Goal: Navigation & Orientation: Go to known website

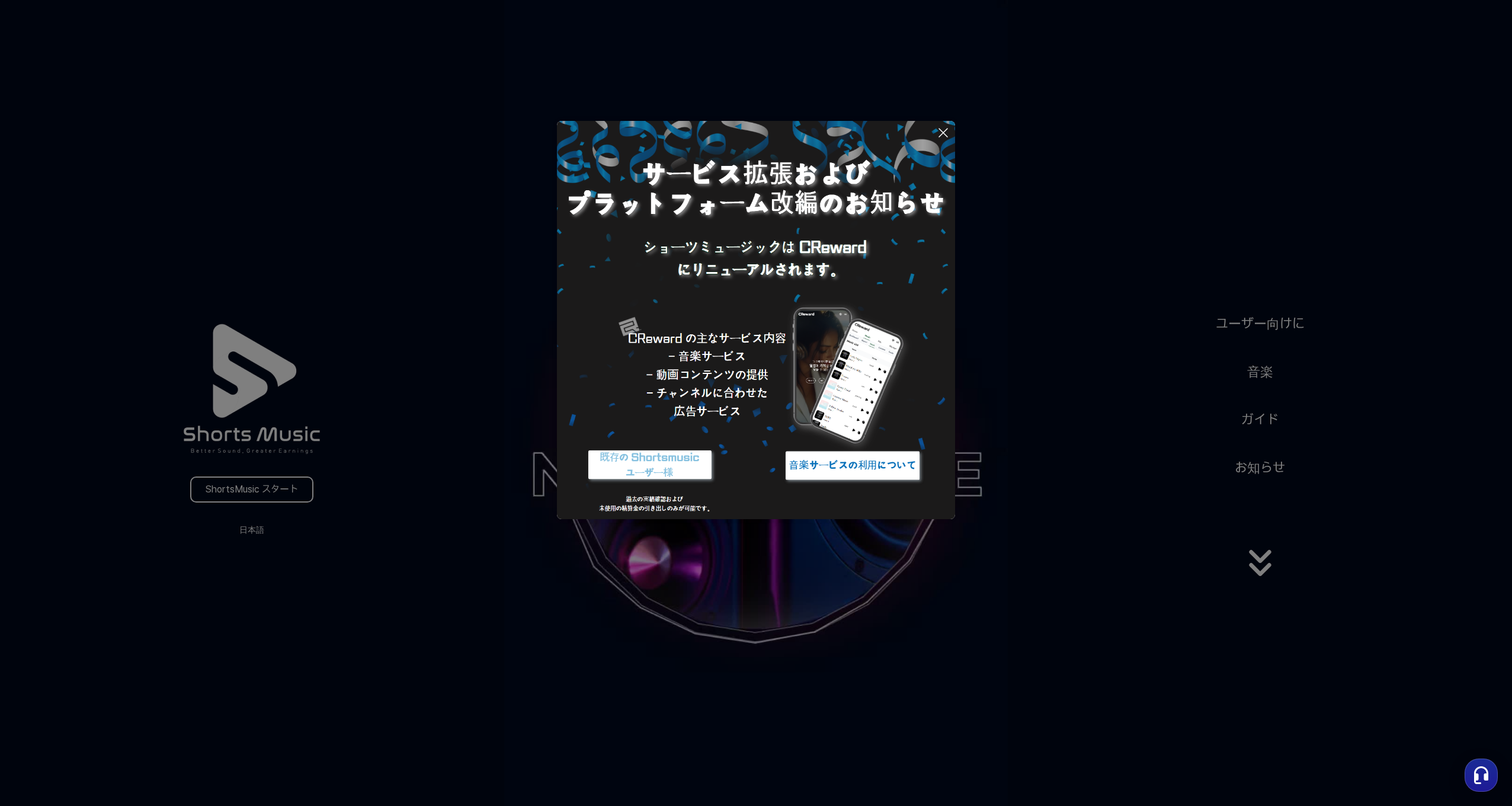
click at [948, 136] on icon at bounding box center [943, 133] width 8 height 8
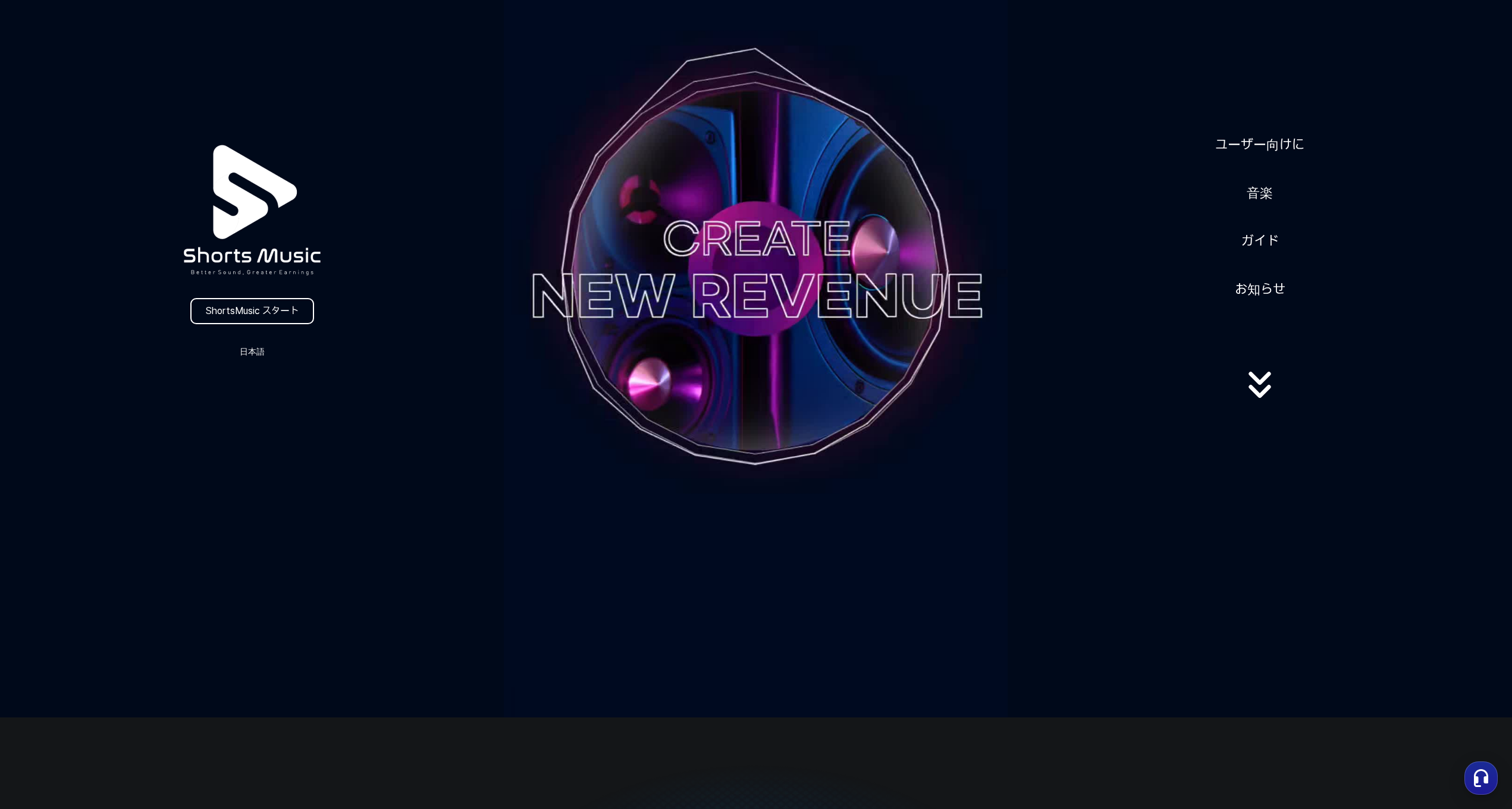
scroll to position [59, 0]
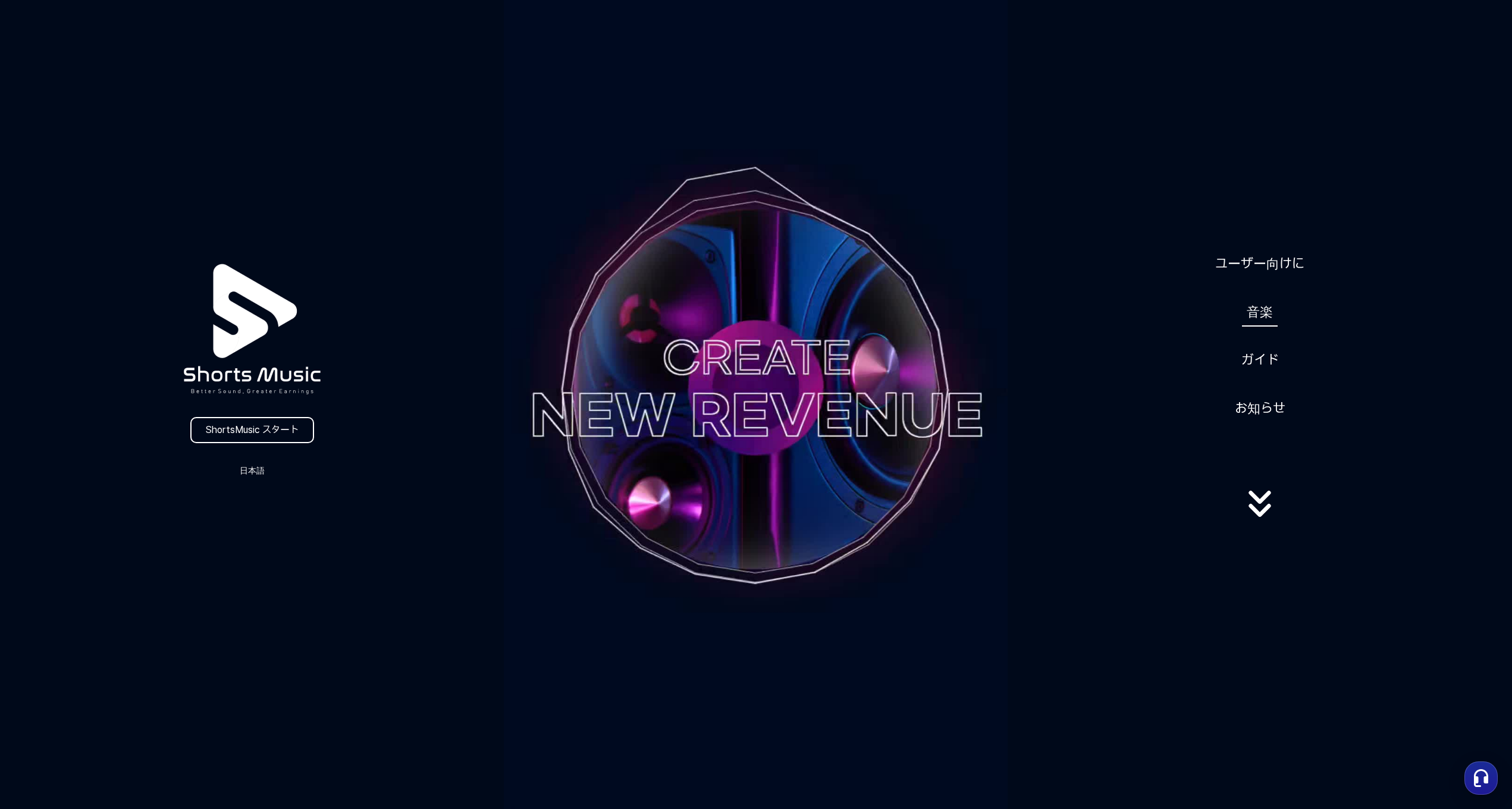
click at [1258, 309] on link "音楽" at bounding box center [1260, 312] width 36 height 29
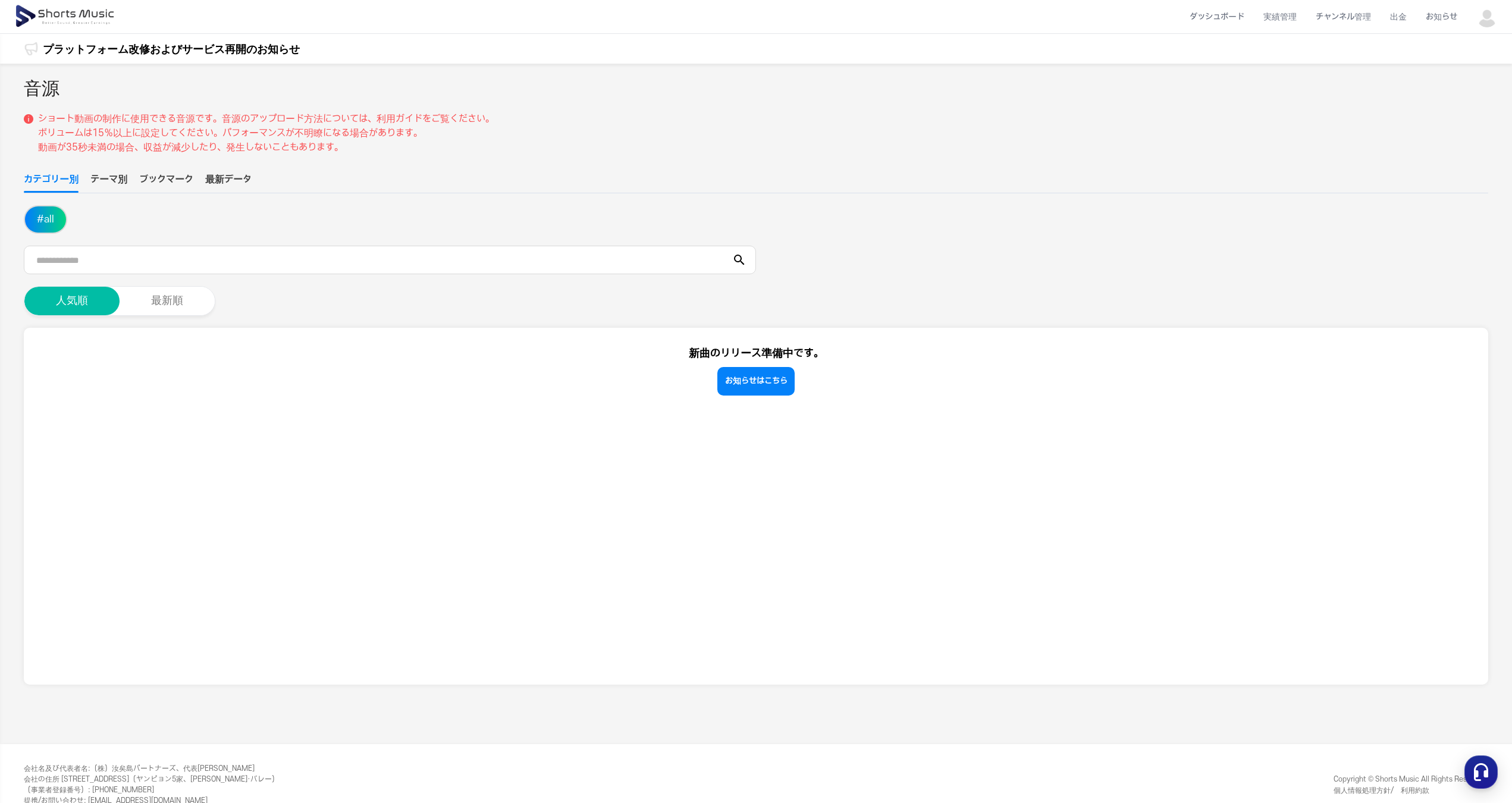
click at [104, 183] on button "テーマ別" at bounding box center [109, 183] width 37 height 20
click at [160, 179] on button "ブックマーク" at bounding box center [166, 183] width 54 height 20
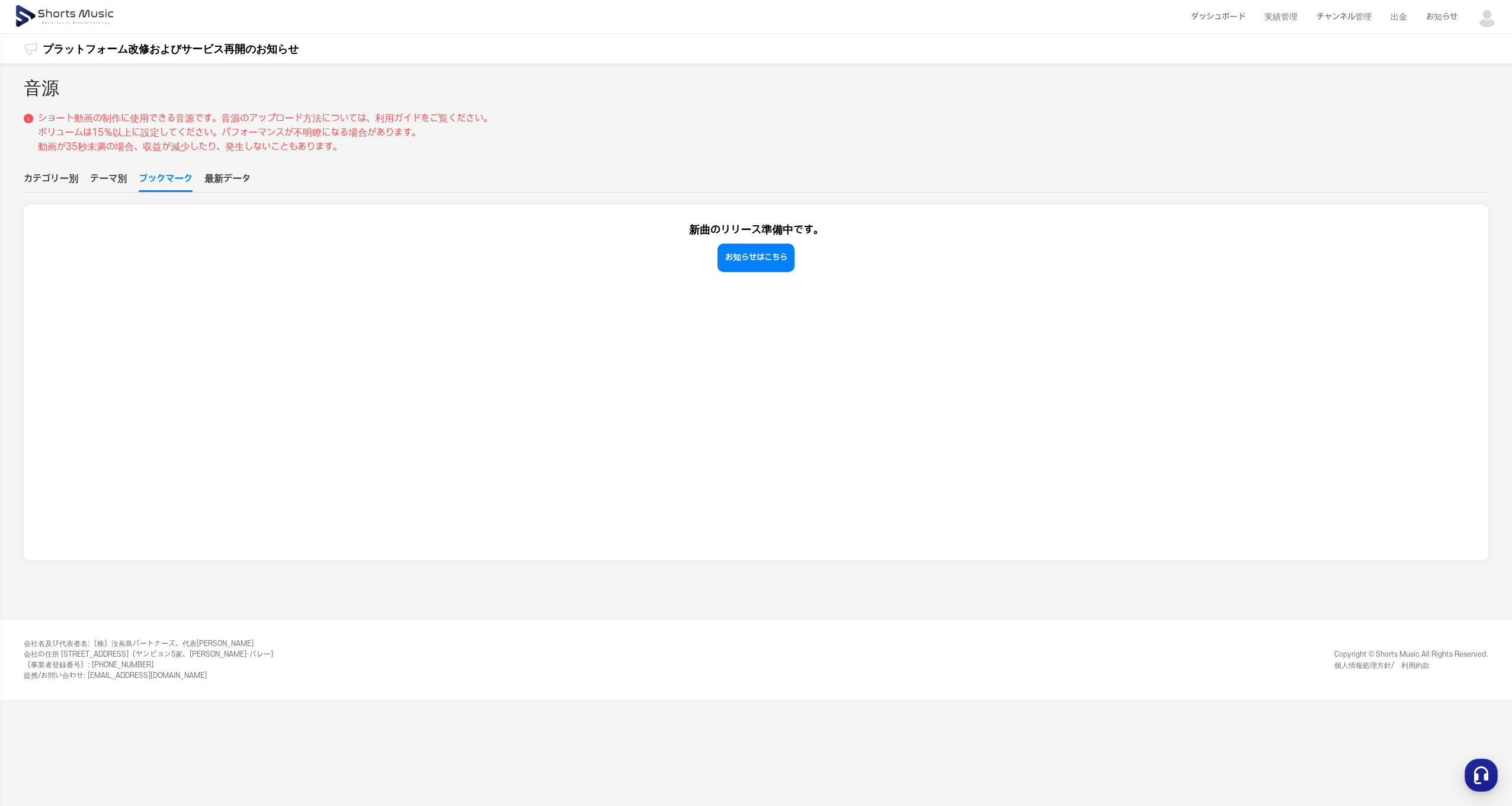
click at [222, 181] on button "最新データ" at bounding box center [227, 182] width 46 height 20
click at [63, 178] on button "カテゴリー別" at bounding box center [51, 182] width 55 height 20
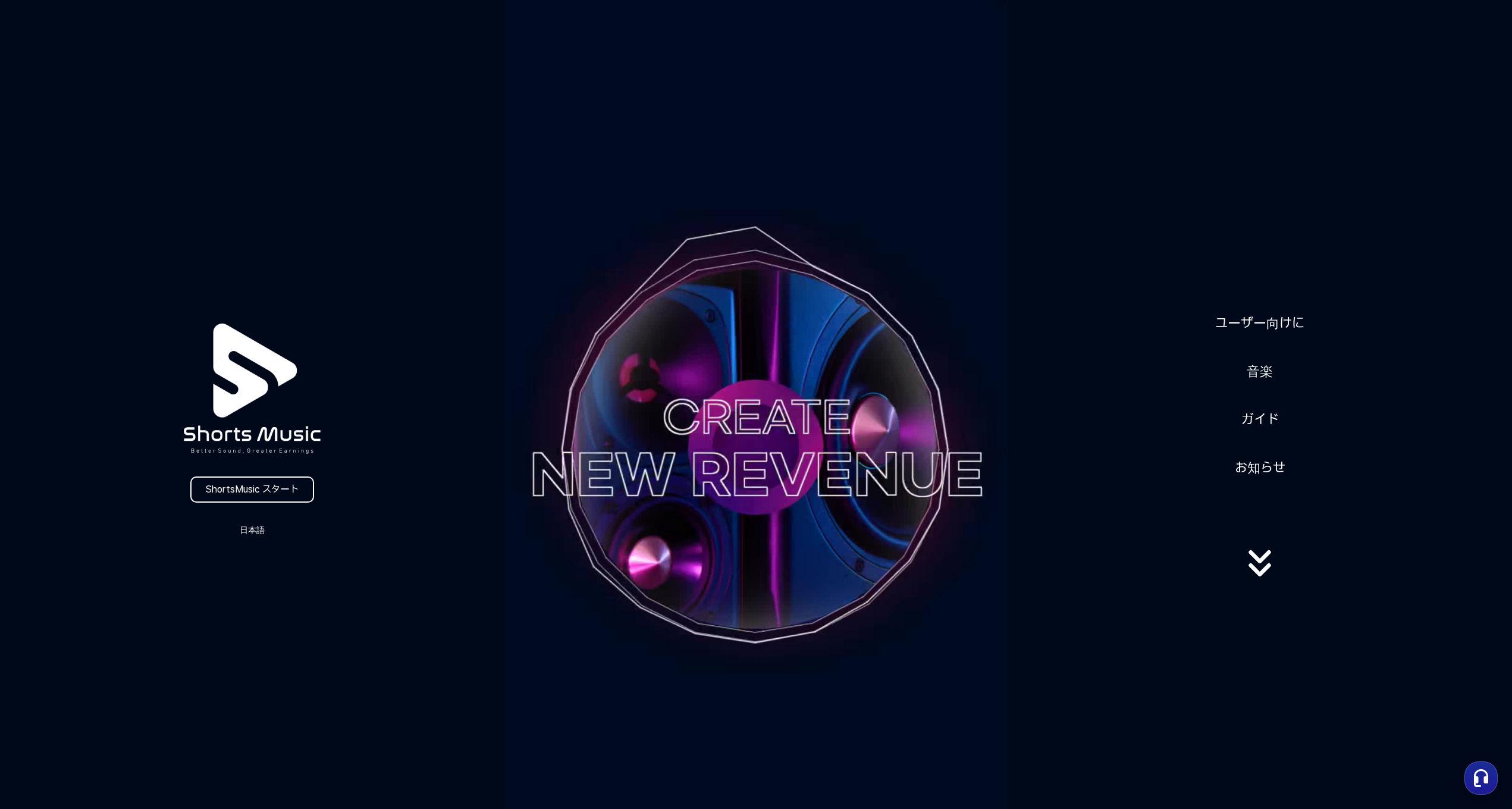
click at [1257, 566] on icon at bounding box center [1260, 563] width 76 height 48
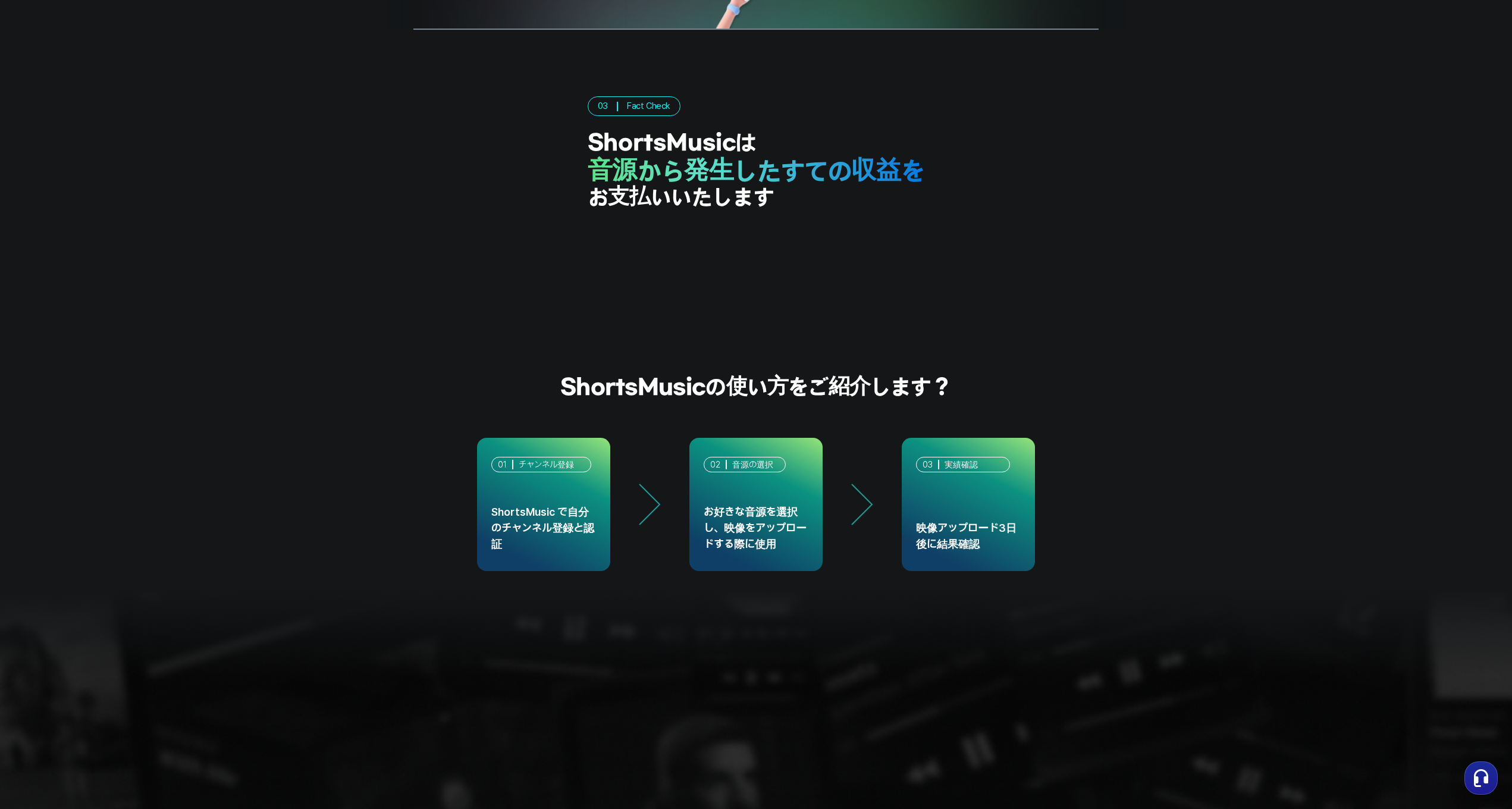
scroll to position [3130, 0]
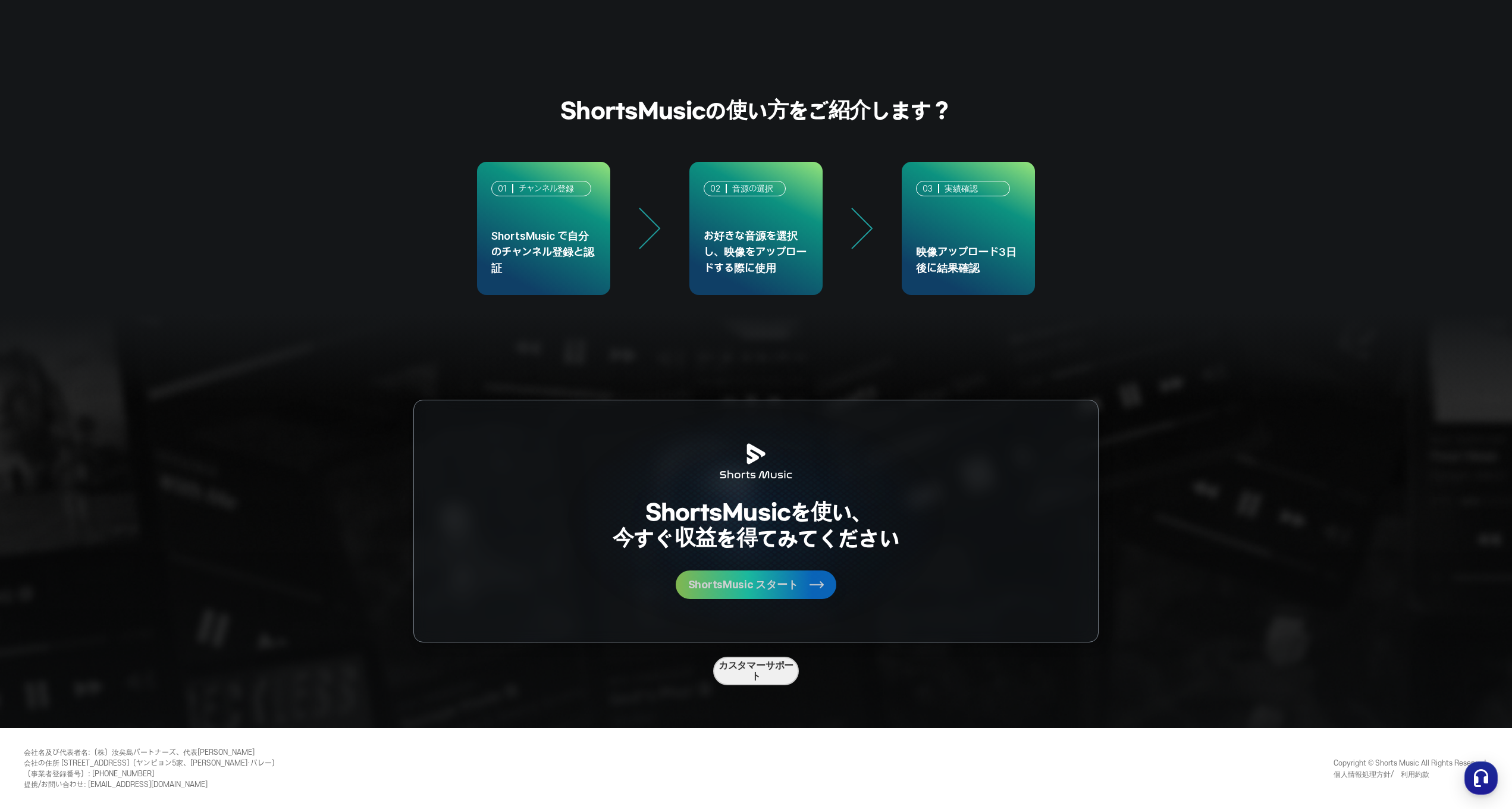
click at [721, 582] on span "ShortsMusic スタート" at bounding box center [743, 584] width 110 height 11
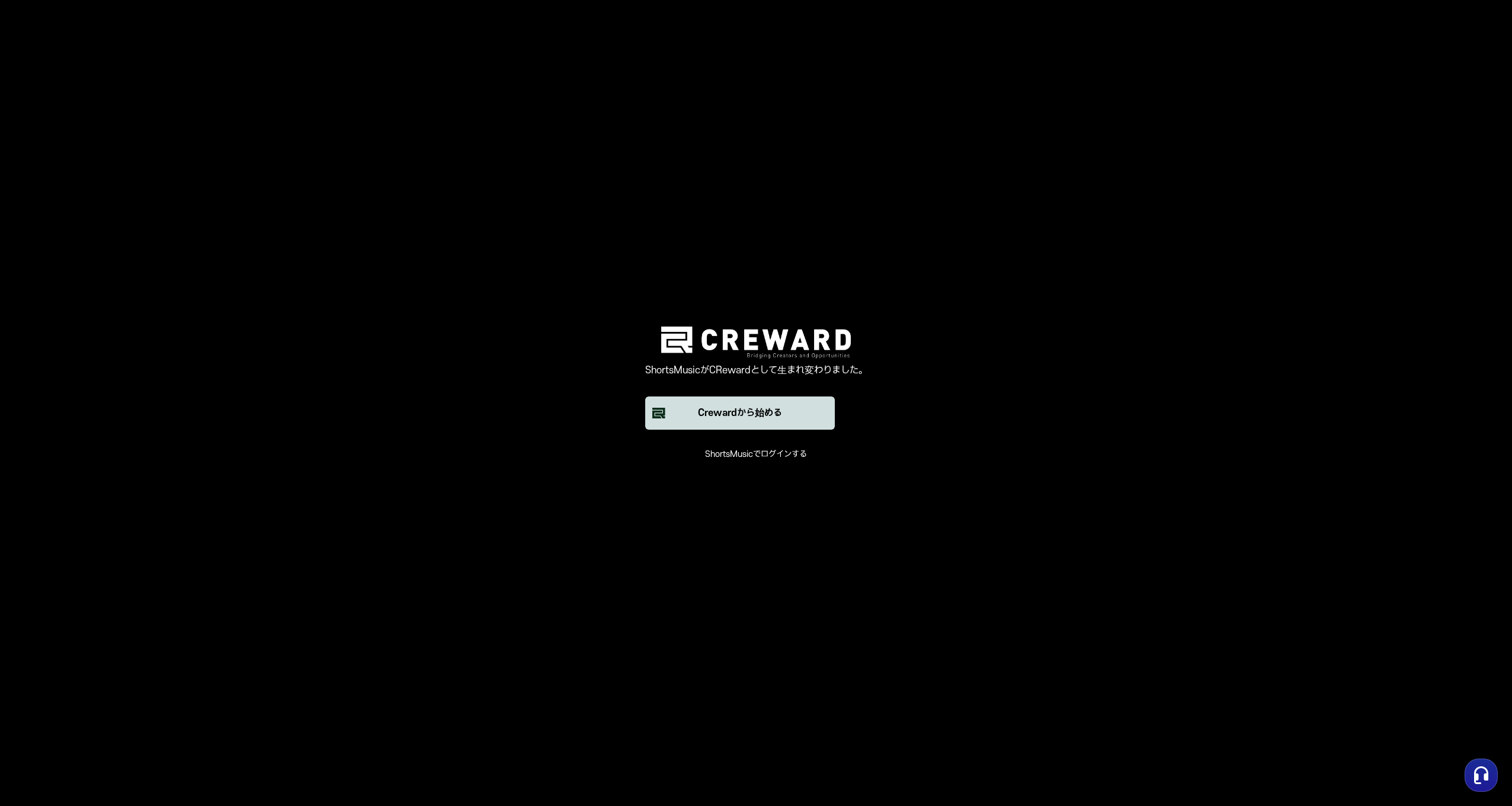
click at [760, 410] on div "Crewardから始める" at bounding box center [740, 413] width 84 height 14
